Goal: Information Seeking & Learning: Understand process/instructions

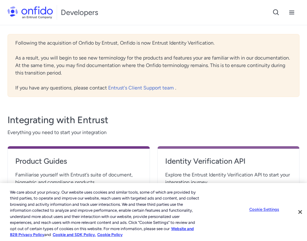
scroll to position [55, 0]
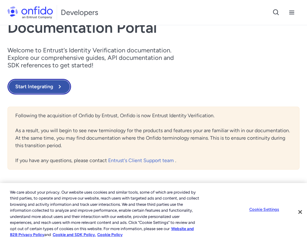
click at [35, 87] on button "Start Integrating" at bounding box center [38, 87] width 63 height 16
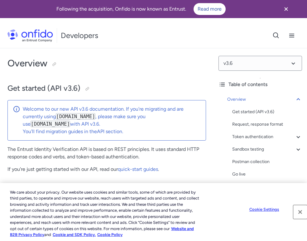
click at [300, 213] on button "Close" at bounding box center [300, 212] width 14 height 14
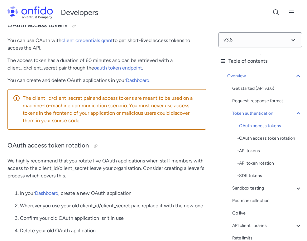
scroll to position [408, 0]
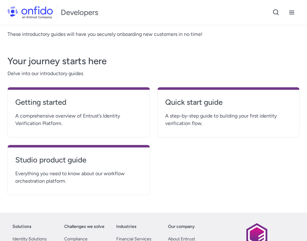
scroll to position [134, 0]
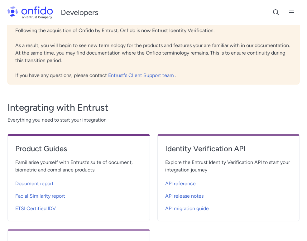
scroll to position [253, 0]
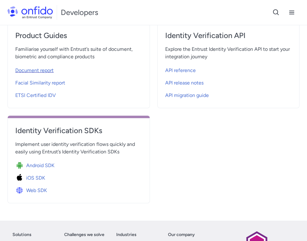
click at [43, 68] on span "Document report" at bounding box center [34, 70] width 38 height 7
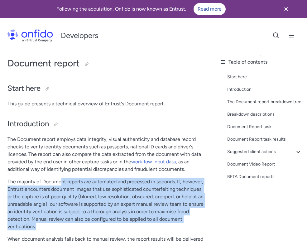
drag, startPoint x: 62, startPoint y: 182, endPoint x: 73, endPoint y: 224, distance: 43.3
click at [73, 224] on p "The majority of Document reports are automated and processed in seconds. If, ho…" at bounding box center [106, 204] width 198 height 52
drag, startPoint x: 73, startPoint y: 224, endPoint x: 72, endPoint y: 181, distance: 42.6
click at [72, 181] on p "The majority of Document reports are automated and processed in seconds. If, ho…" at bounding box center [106, 204] width 198 height 52
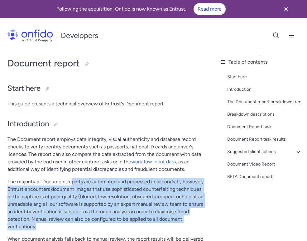
click at [72, 181] on p "The majority of Document reports are automated and processed in seconds. If, ho…" at bounding box center [106, 204] width 198 height 52
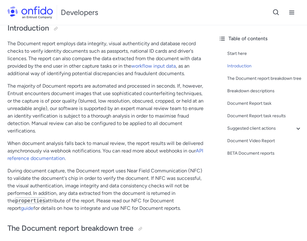
scroll to position [96, 0]
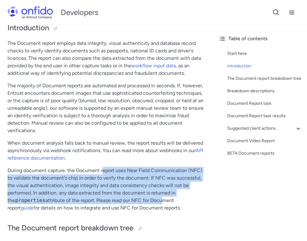
drag, startPoint x: 103, startPoint y: 167, endPoint x: 155, endPoint y: 204, distance: 64.5
click at [155, 204] on p "During document capture, the Document report uses Near Field Communication (NFC…" at bounding box center [106, 188] width 198 height 45
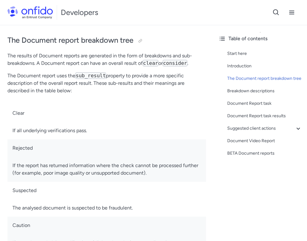
scroll to position [283, 0]
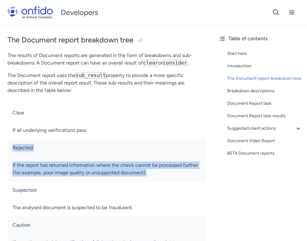
drag, startPoint x: 39, startPoint y: 140, endPoint x: 167, endPoint y: 171, distance: 131.3
click at [167, 171] on tr "Rejected If the report has returned information where the check cannot be proce…" at bounding box center [106, 160] width 198 height 42
click at [167, 171] on td "If the report has returned information where the check cannot be processed furt…" at bounding box center [106, 168] width 198 height 25
drag, startPoint x: 167, startPoint y: 171, endPoint x: 151, endPoint y: 133, distance: 41.3
click at [151, 133] on tbody "Clear If all underlying verifications pass. Rejected If the report has returned…" at bounding box center [106, 185] width 198 height 162
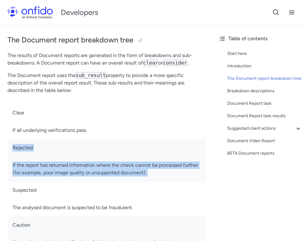
click at [151, 133] on td "If all underlying verifications pass." at bounding box center [106, 129] width 198 height 17
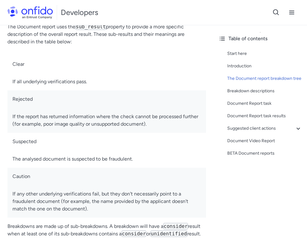
scroll to position [334, 0]
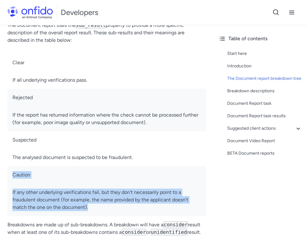
drag, startPoint x: 62, startPoint y: 169, endPoint x: 109, endPoint y: 207, distance: 60.2
click at [109, 207] on tr "Caution If any other underlying verifications fail, but they don't necessarily …" at bounding box center [106, 191] width 198 height 50
click at [109, 207] on td "If any other underlying verifications fail, but they don't necessarily point to…" at bounding box center [106, 199] width 198 height 32
drag, startPoint x: 109, startPoint y: 207, endPoint x: 64, endPoint y: 164, distance: 61.8
click at [64, 164] on tbody "Clear If all underlying verifications pass. Rejected If the report has returned…" at bounding box center [106, 135] width 198 height 162
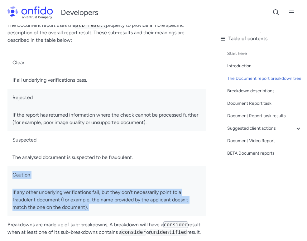
click at [64, 164] on td "The analysed document is suspected to be fraudulent." at bounding box center [106, 156] width 198 height 17
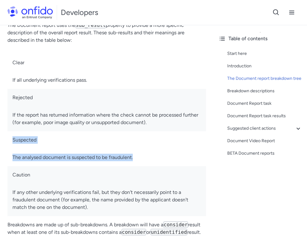
drag, startPoint x: 142, startPoint y: 156, endPoint x: 11, endPoint y: 139, distance: 132.1
click at [11, 139] on tr "Suspected The analysed document is suspected to be fraudulent." at bounding box center [106, 148] width 198 height 35
click at [11, 139] on td "Suspected" at bounding box center [106, 139] width 198 height 17
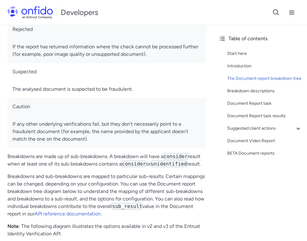
scroll to position [413, 0]
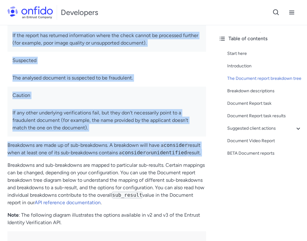
drag, startPoint x: 54, startPoint y: 138, endPoint x: 183, endPoint y: 160, distance: 130.6
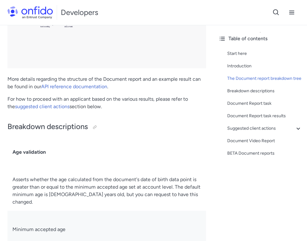
scroll to position [1200, 0]
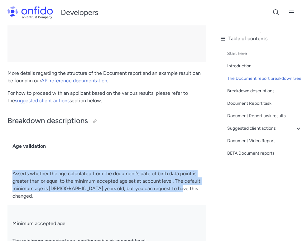
drag, startPoint x: 135, startPoint y: 166, endPoint x: 189, endPoint y: 186, distance: 57.3
click at [189, 186] on td "Asserts whether the age calculated from the document's date of birth data point…" at bounding box center [106, 185] width 198 height 40
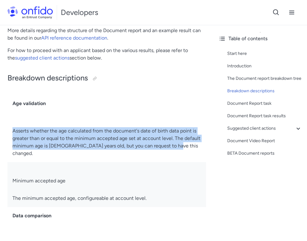
scroll to position [1245, 0]
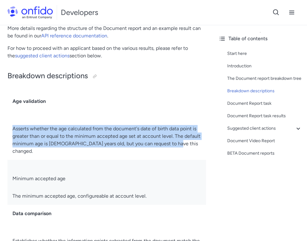
click at [178, 148] on td "Asserts whether the age calculated from the document's date of birth data point…" at bounding box center [106, 140] width 198 height 40
drag, startPoint x: 178, startPoint y: 141, endPoint x: 166, endPoint y: 121, distance: 23.3
click at [166, 121] on td "Asserts whether the age calculated from the document's date of birth data point…" at bounding box center [106, 140] width 198 height 40
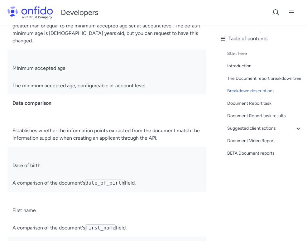
scroll to position [1360, 0]
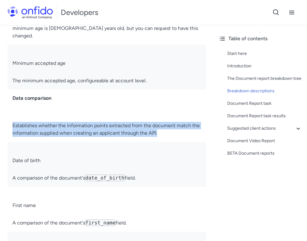
drag, startPoint x: 139, startPoint y: 108, endPoint x: 173, endPoint y: 128, distance: 39.3
click at [173, 128] on tr "Data comparison Establishes whether the information points extracted from the d…" at bounding box center [106, 115] width 198 height 52
click at [173, 128] on td "Establishes whether the information points extracted from the document match th…" at bounding box center [106, 129] width 198 height 25
drag, startPoint x: 173, startPoint y: 128, endPoint x: 158, endPoint y: 108, distance: 25.1
click at [158, 108] on tr "Data comparison Establishes whether the information points extracted from the d…" at bounding box center [106, 115] width 198 height 52
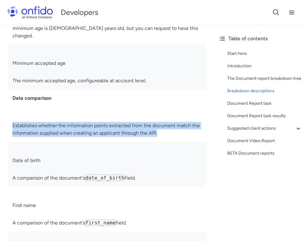
click at [158, 108] on td at bounding box center [106, 112] width 198 height 10
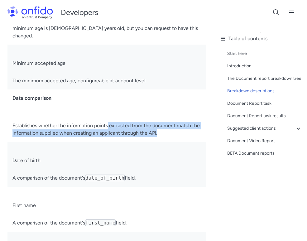
drag, startPoint x: 108, startPoint y: 115, endPoint x: 166, endPoint y: 124, distance: 58.4
click at [166, 124] on td "Establishes whether the information points extracted from the document match th…" at bounding box center [106, 129] width 198 height 25
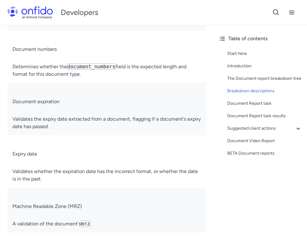
scroll to position [1815, 0]
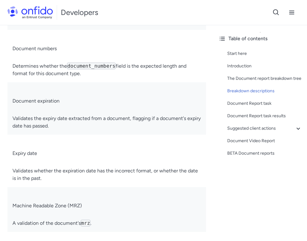
click at [116, 134] on td at bounding box center [106, 139] width 198 height 10
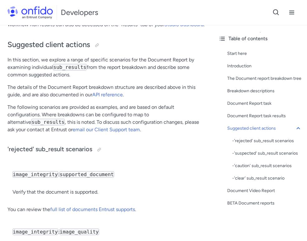
drag, startPoint x: 77, startPoint y: 59, endPoint x: 86, endPoint y: 75, distance: 18.2
click at [86, 75] on p "In this section, we explore a range of specific scenarios for the Document Repo…" at bounding box center [106, 67] width 198 height 22
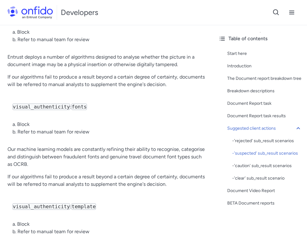
scroll to position [4708, 0]
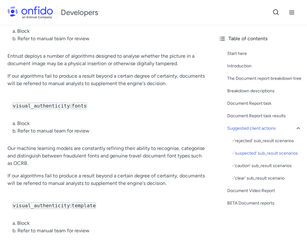
drag, startPoint x: 113, startPoint y: 128, endPoint x: 119, endPoint y: 156, distance: 28.1
click at [119, 156] on p "Our machine learning models are constantly refining their ability to recognise,…" at bounding box center [106, 155] width 198 height 22
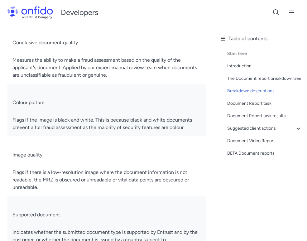
scroll to position [3156, 0]
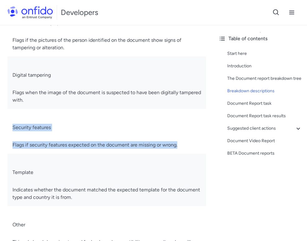
drag, startPoint x: 9, startPoint y: 120, endPoint x: 191, endPoint y: 139, distance: 183.1
click at [191, 139] on tr "Security features Flags if security features expected on the document are missi…" at bounding box center [106, 131] width 198 height 45
copy tr "Security features Flags if security features expected on the document are missi…"
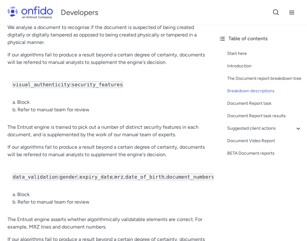
scroll to position [1938, 0]
